Goal: Transaction & Acquisition: Purchase product/service

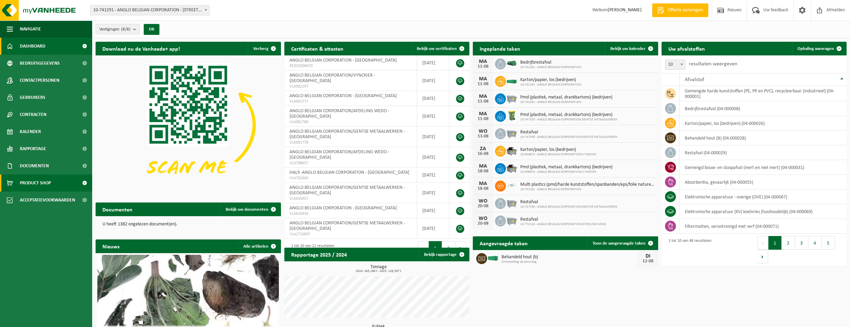
click at [39, 180] on span "Product Shop" at bounding box center [35, 182] width 31 height 17
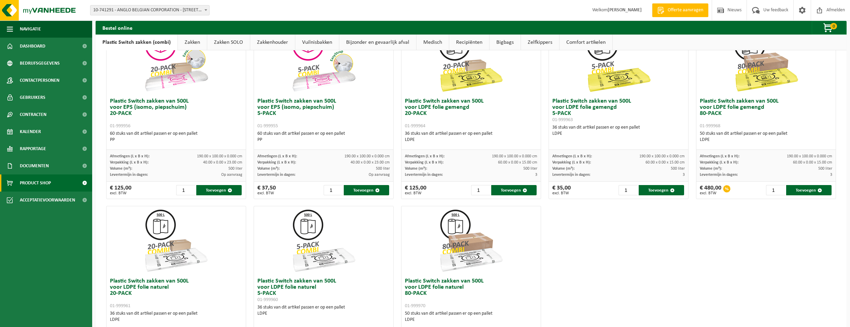
scroll to position [205, 0]
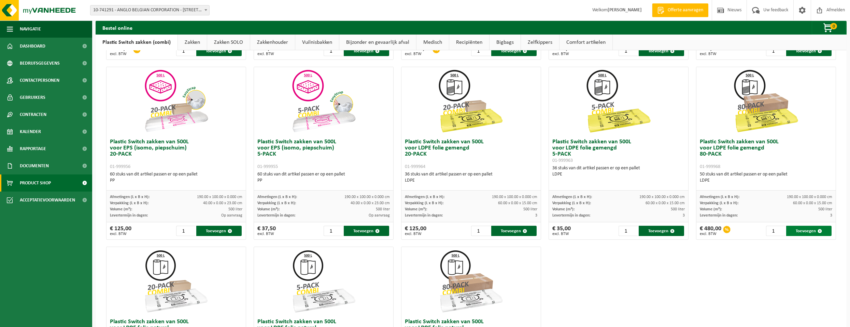
click at [802, 229] on button "Toevoegen" at bounding box center [809, 230] width 45 height 10
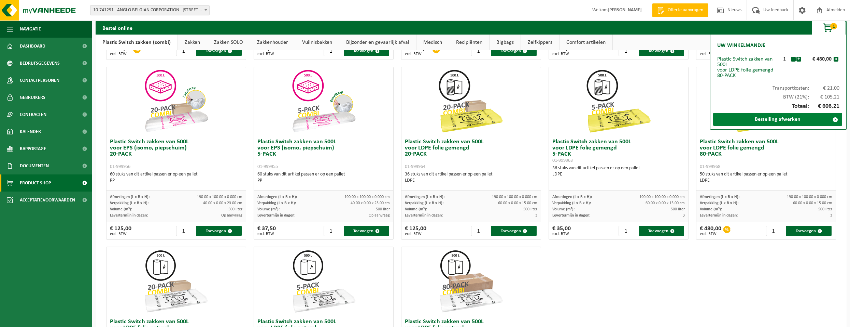
click at [800, 120] on link "Bestelling afwerken" at bounding box center [778, 119] width 129 height 13
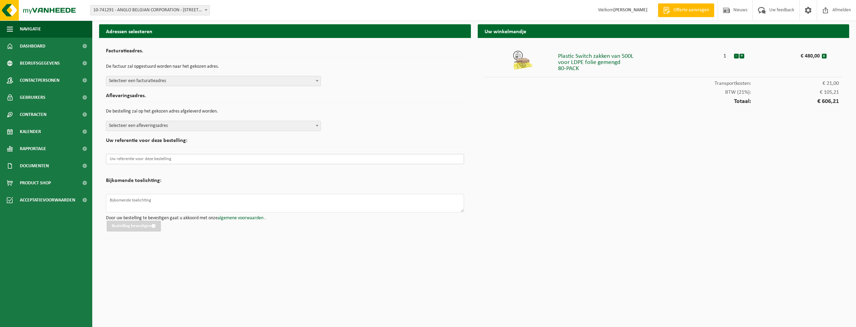
click at [205, 154] on input "text" at bounding box center [285, 159] width 358 height 10
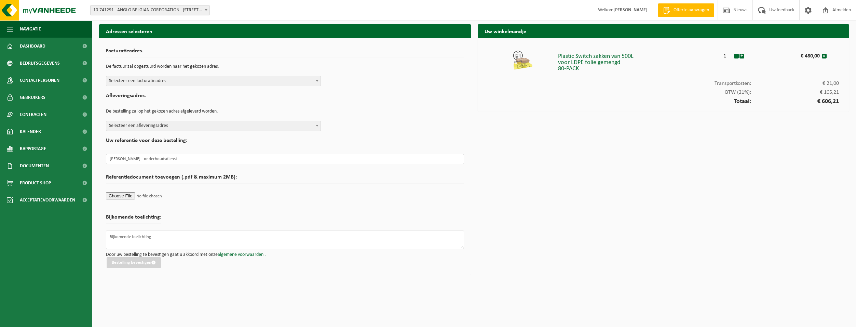
type input "tav steven - onderhoudsdienst"
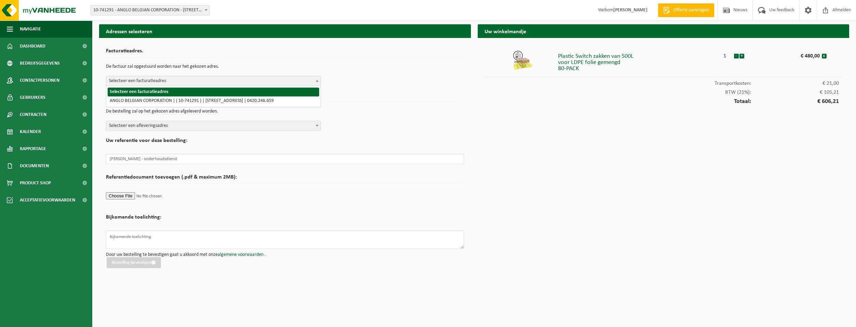
click at [136, 77] on span "Selecteer een facturatieadres" at bounding box center [213, 81] width 214 height 10
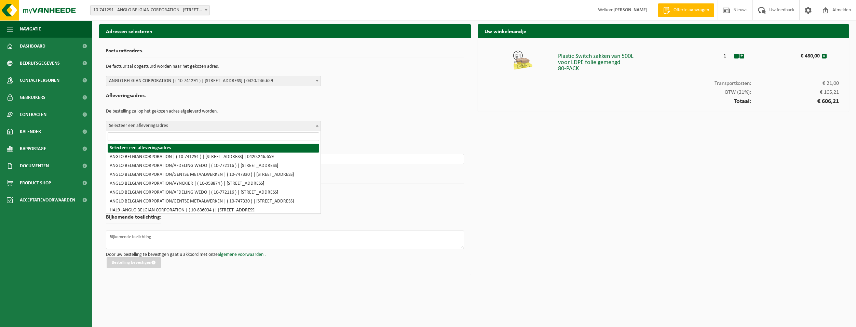
click at [140, 125] on span "Selecteer een afleveringsadres" at bounding box center [213, 126] width 214 height 10
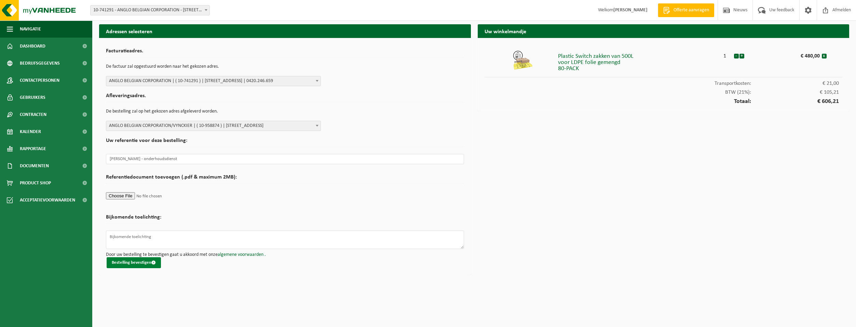
click at [139, 263] on button "Bestelling bevestigen" at bounding box center [134, 262] width 54 height 11
